Goal: Obtain resource: Download file/media

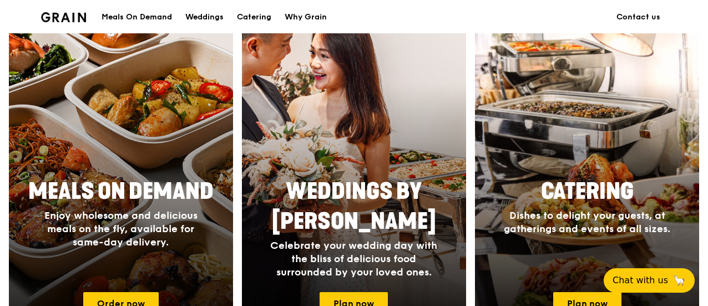
scroll to position [444, 0]
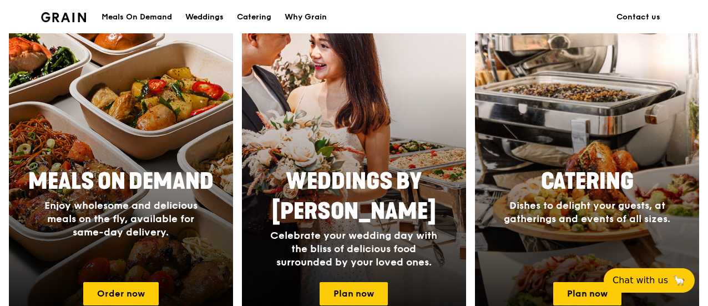
click at [642, 218] on span "Dishes to delight your guests, at gatherings and events of all sizes." at bounding box center [587, 212] width 167 height 26
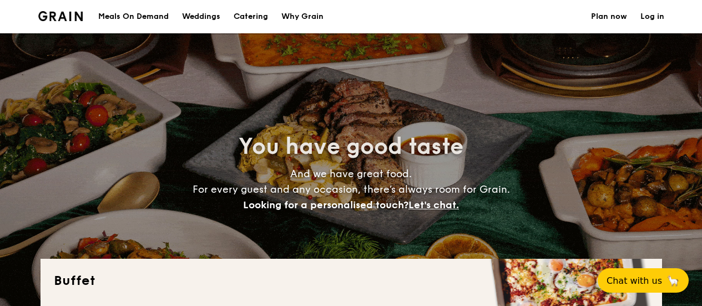
select select
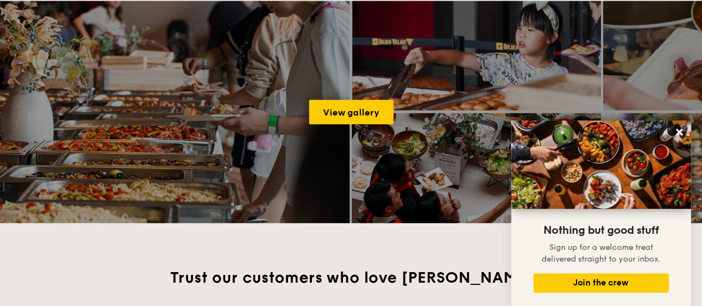
scroll to position [1554, 0]
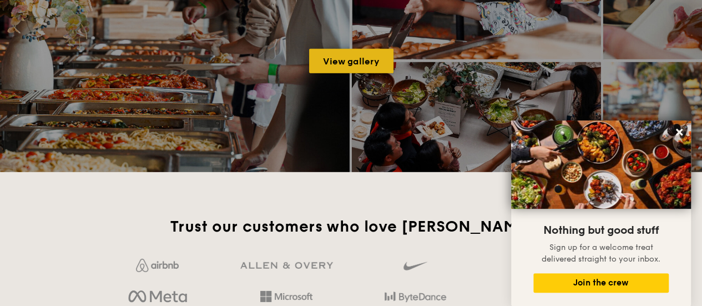
click at [363, 55] on link "View gallery" at bounding box center [351, 61] width 84 height 24
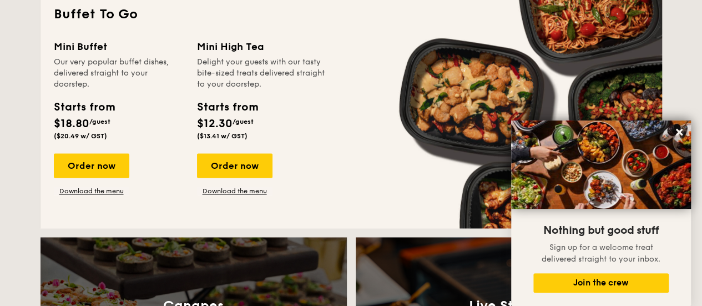
scroll to position [722, 0]
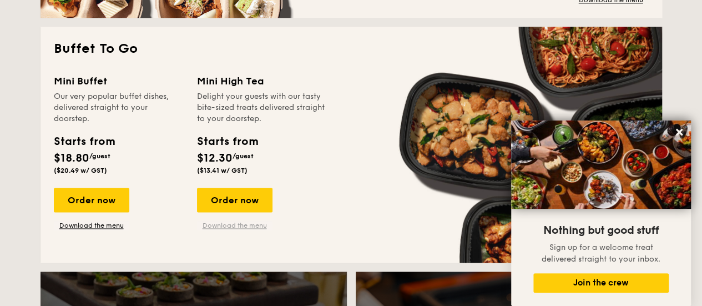
click at [218, 222] on link "Download the menu" at bounding box center [234, 225] width 75 height 9
click at [97, 227] on link "Download the menu" at bounding box center [91, 225] width 75 height 9
